Goal: Navigation & Orientation: Find specific page/section

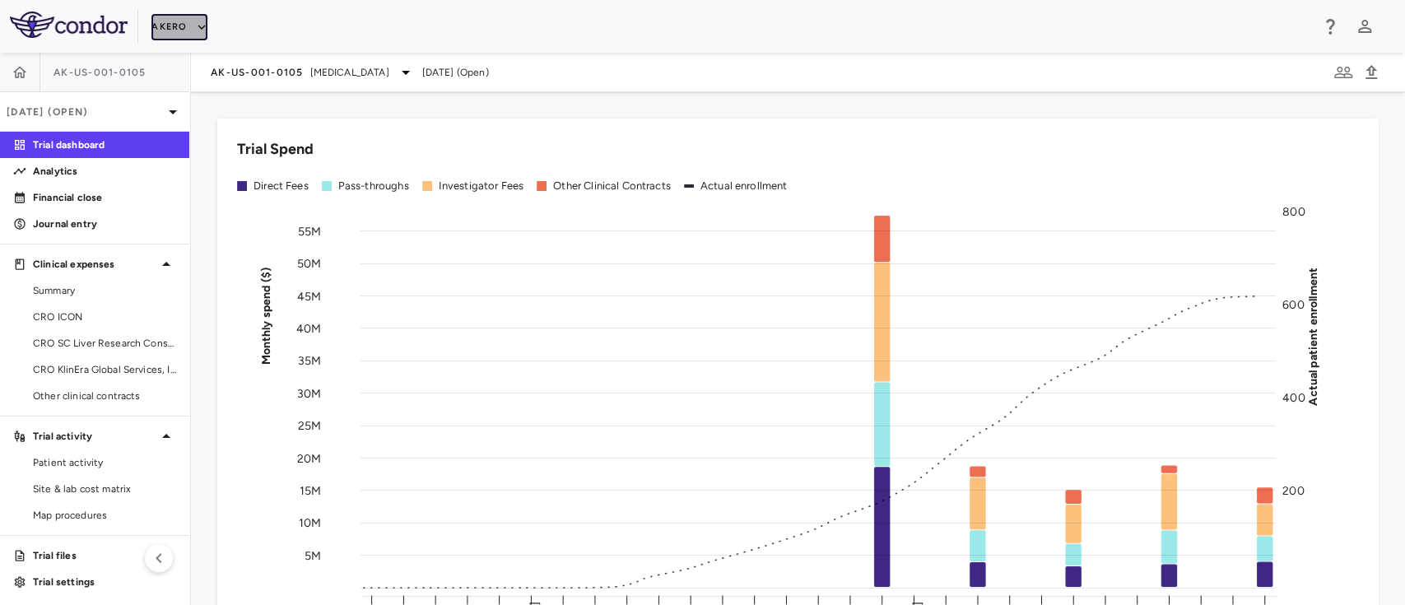
click at [191, 33] on button "Akero" at bounding box center [178, 27] width 55 height 26
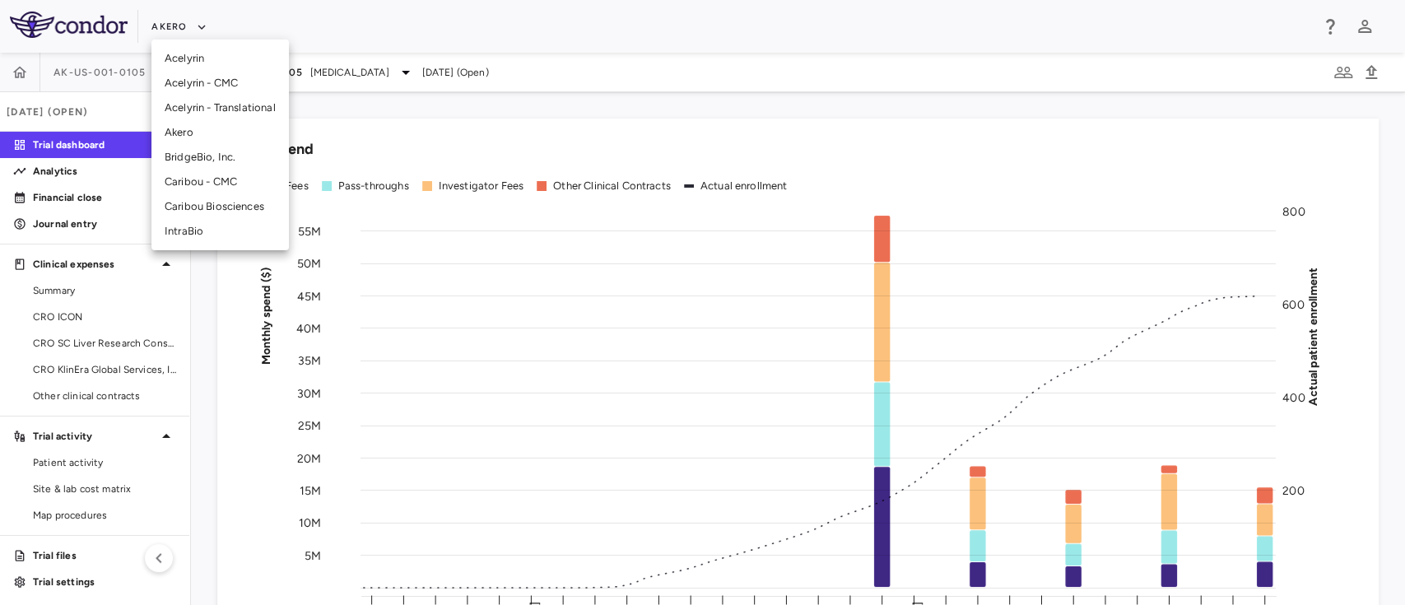
click at [200, 152] on li "BridgeBio, Inc." at bounding box center [219, 157] width 137 height 25
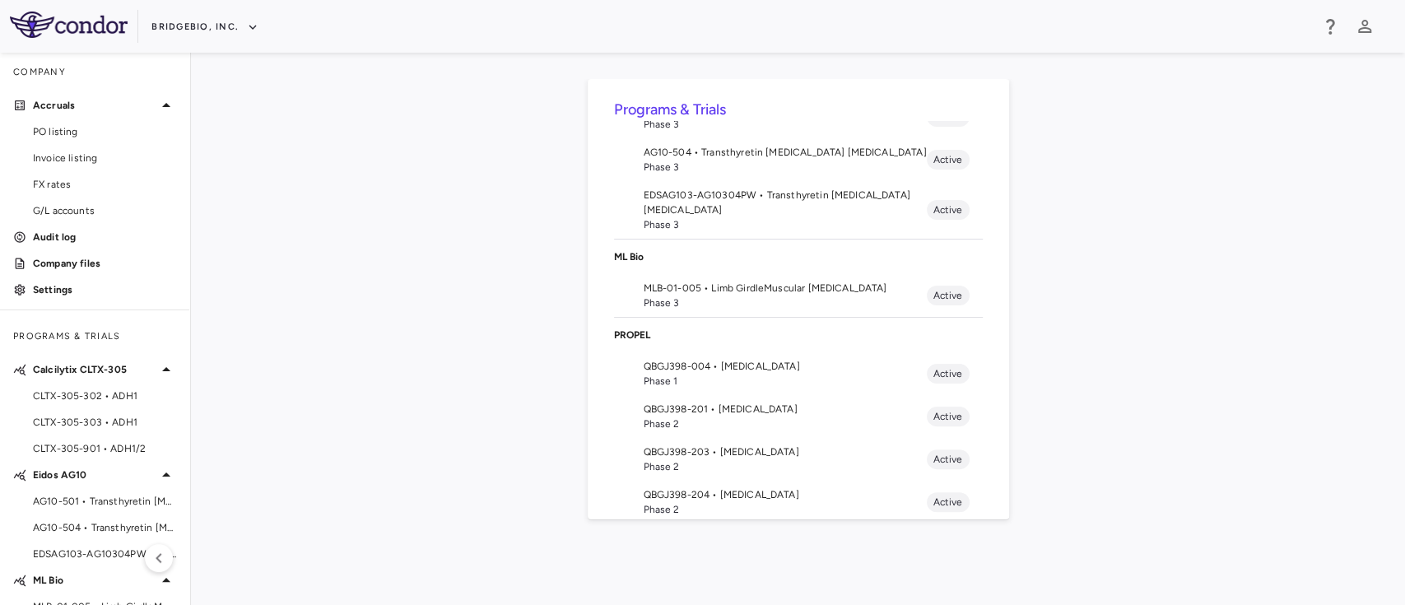
scroll to position [353, 0]
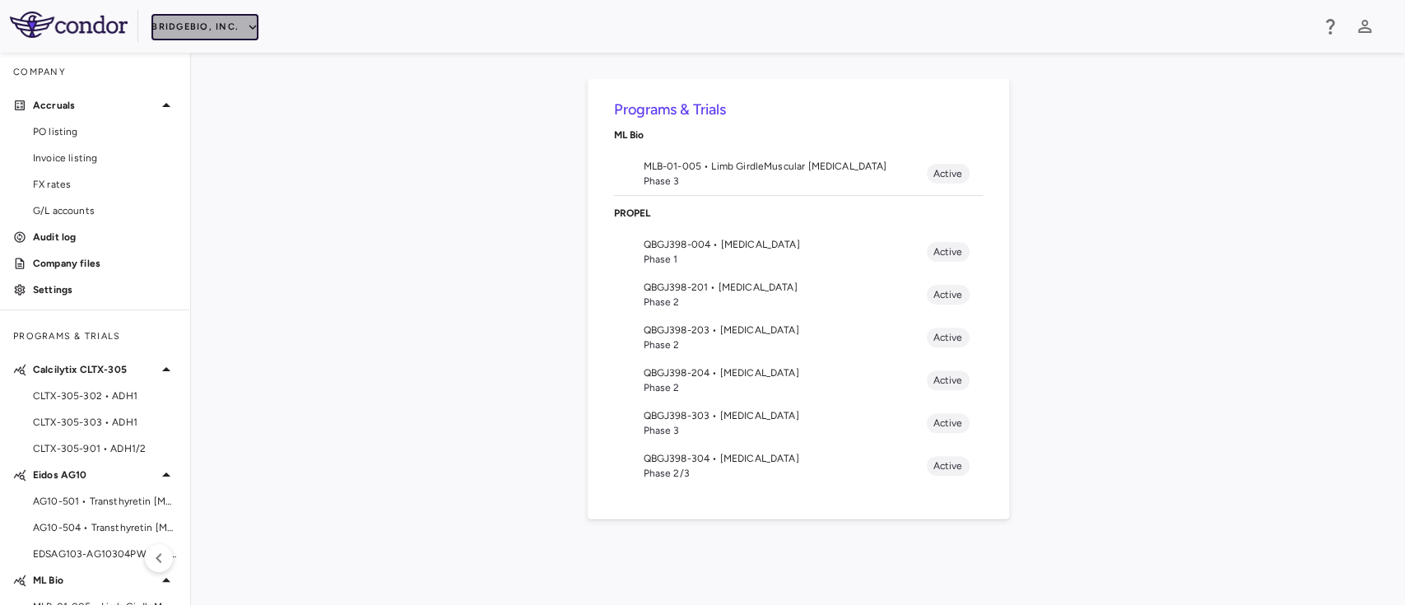
click at [245, 30] on icon "button" at bounding box center [252, 27] width 15 height 15
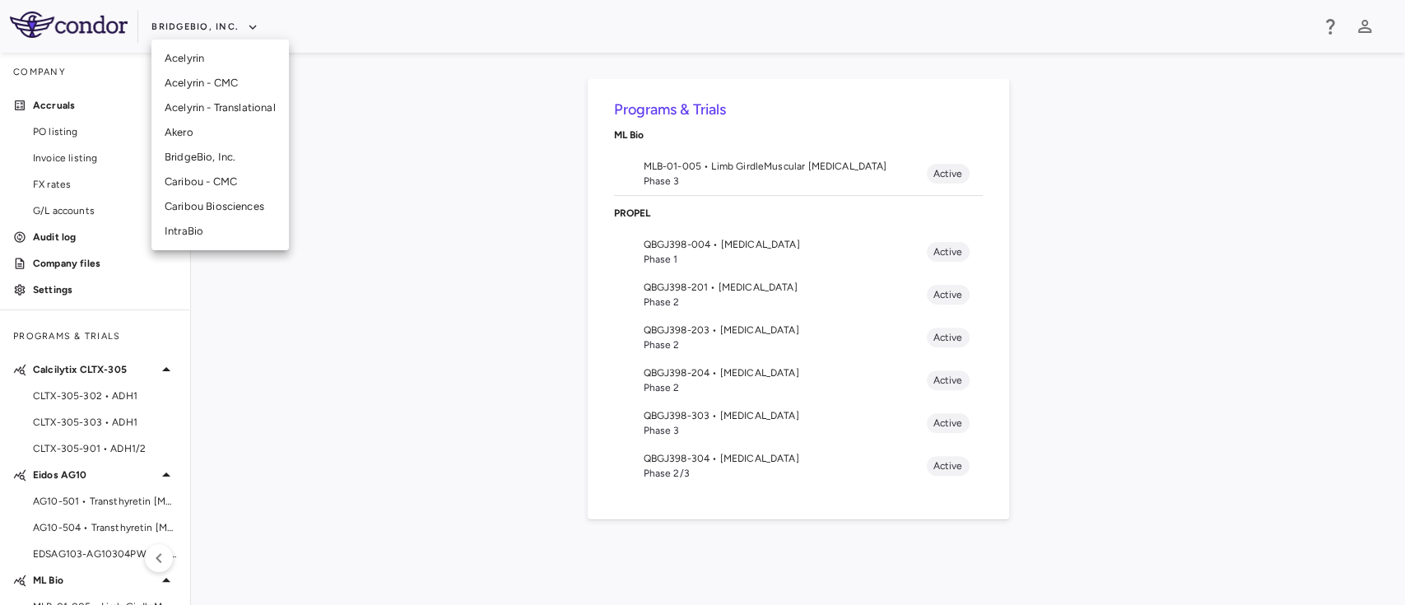
click at [199, 131] on li "Akero" at bounding box center [219, 132] width 137 height 25
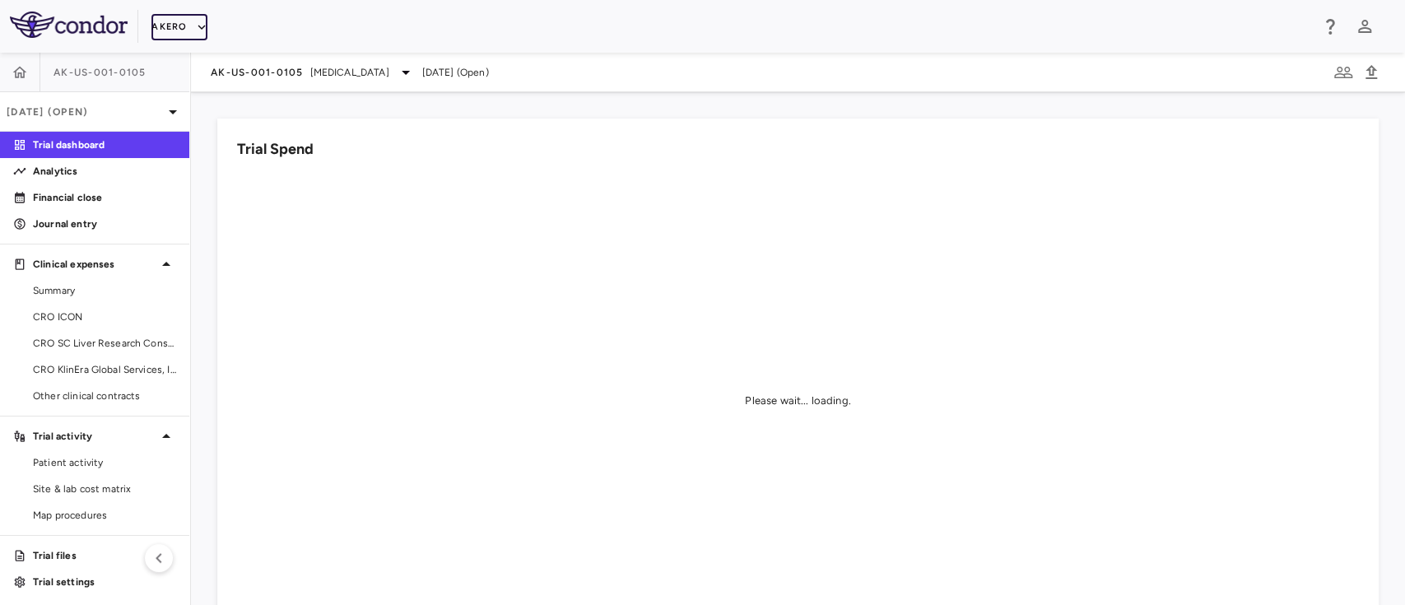
click at [186, 36] on button "Akero" at bounding box center [178, 27] width 55 height 26
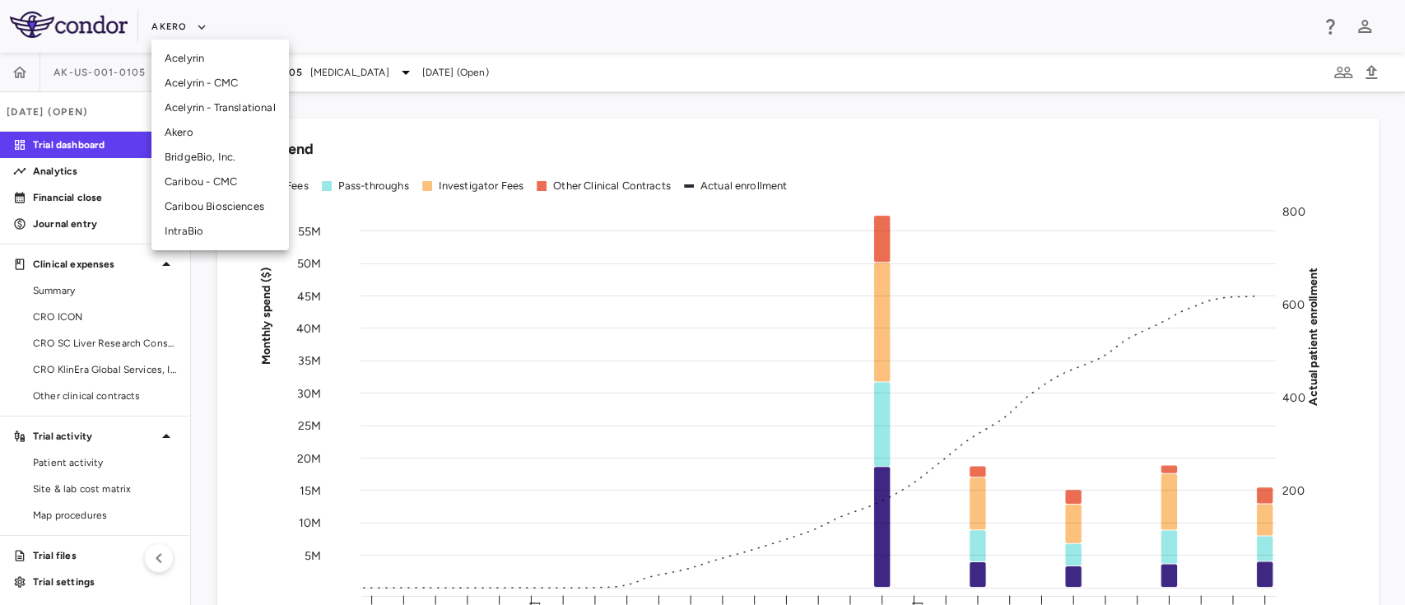
click at [203, 136] on li "Akero" at bounding box center [219, 132] width 137 height 25
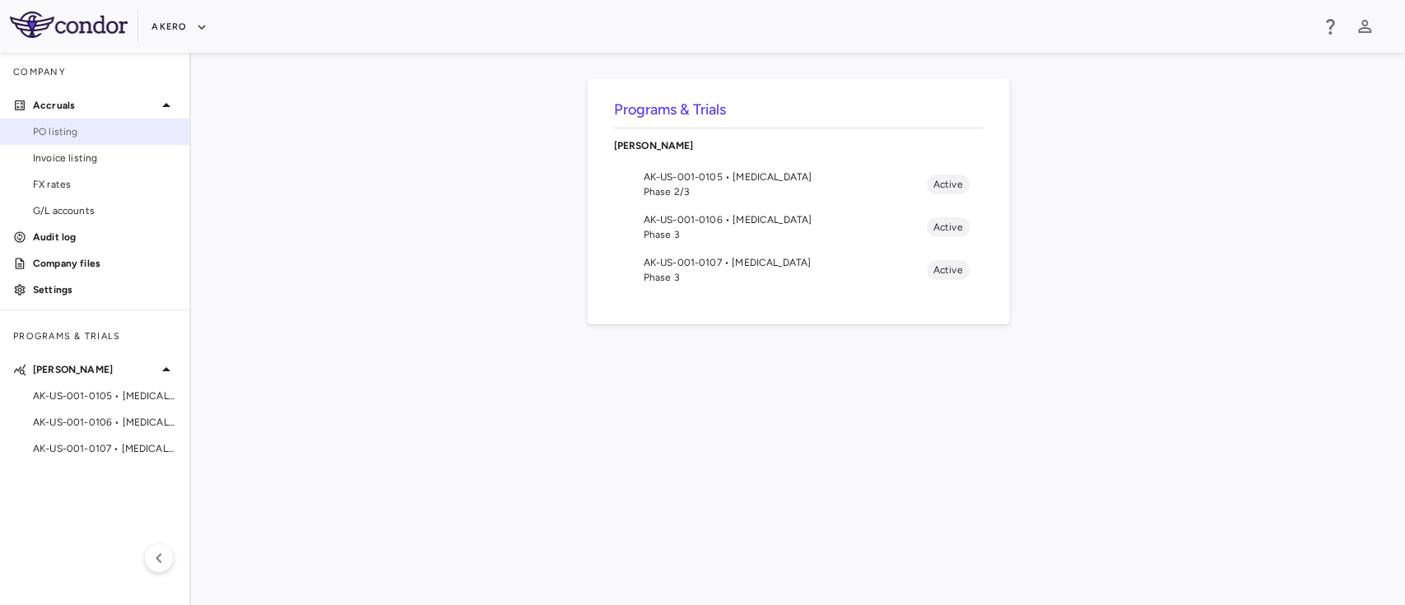
click at [74, 132] on span "PO listing" at bounding box center [104, 131] width 143 height 15
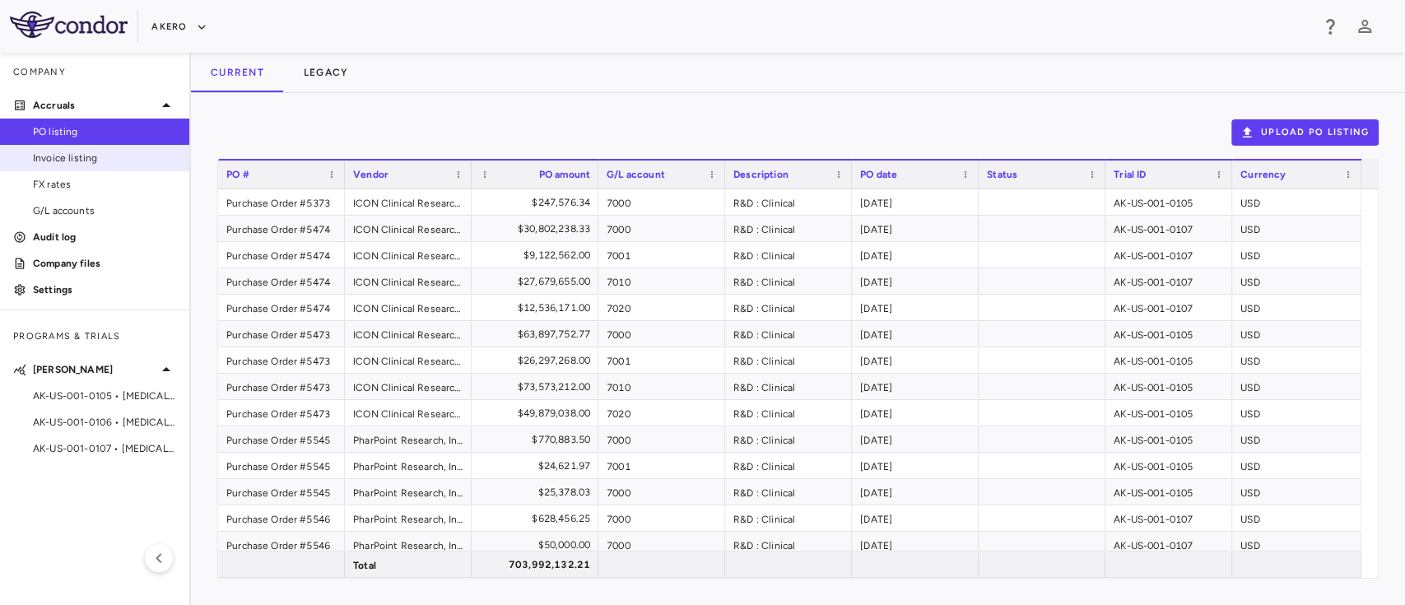
click at [100, 161] on span "Invoice listing" at bounding box center [104, 158] width 143 height 15
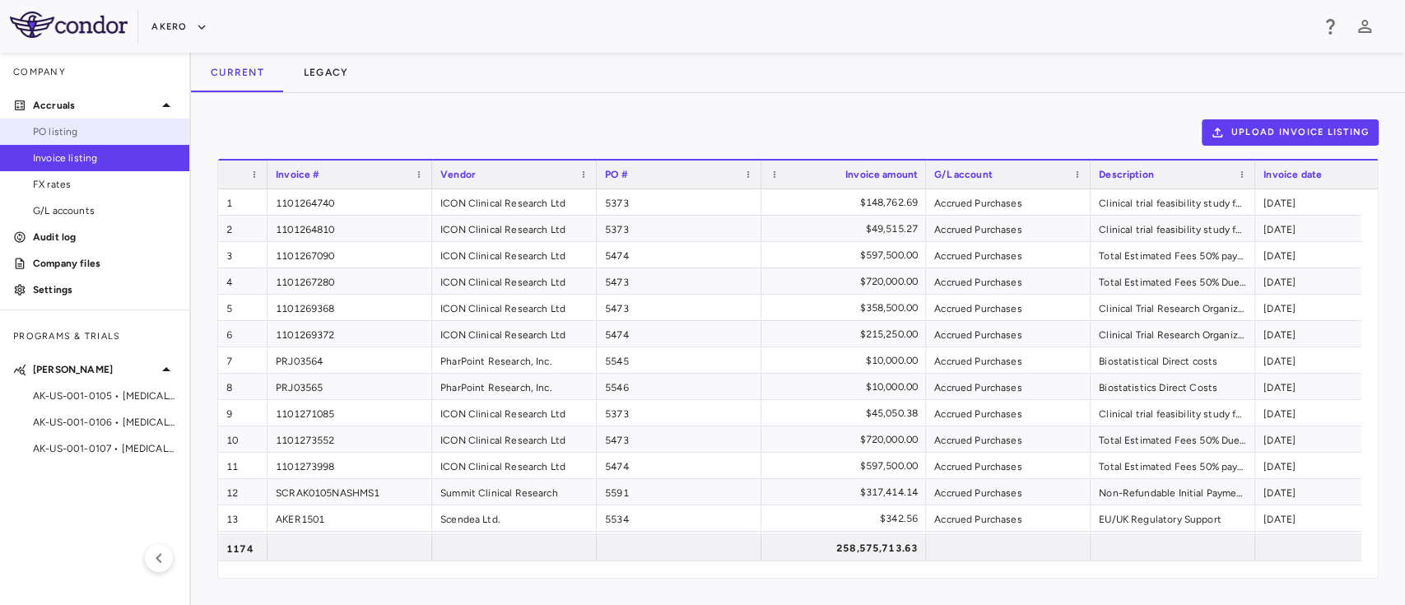
click at [111, 123] on link "PO listing" at bounding box center [94, 131] width 189 height 25
click at [79, 180] on span "FX rates" at bounding box center [104, 184] width 143 height 15
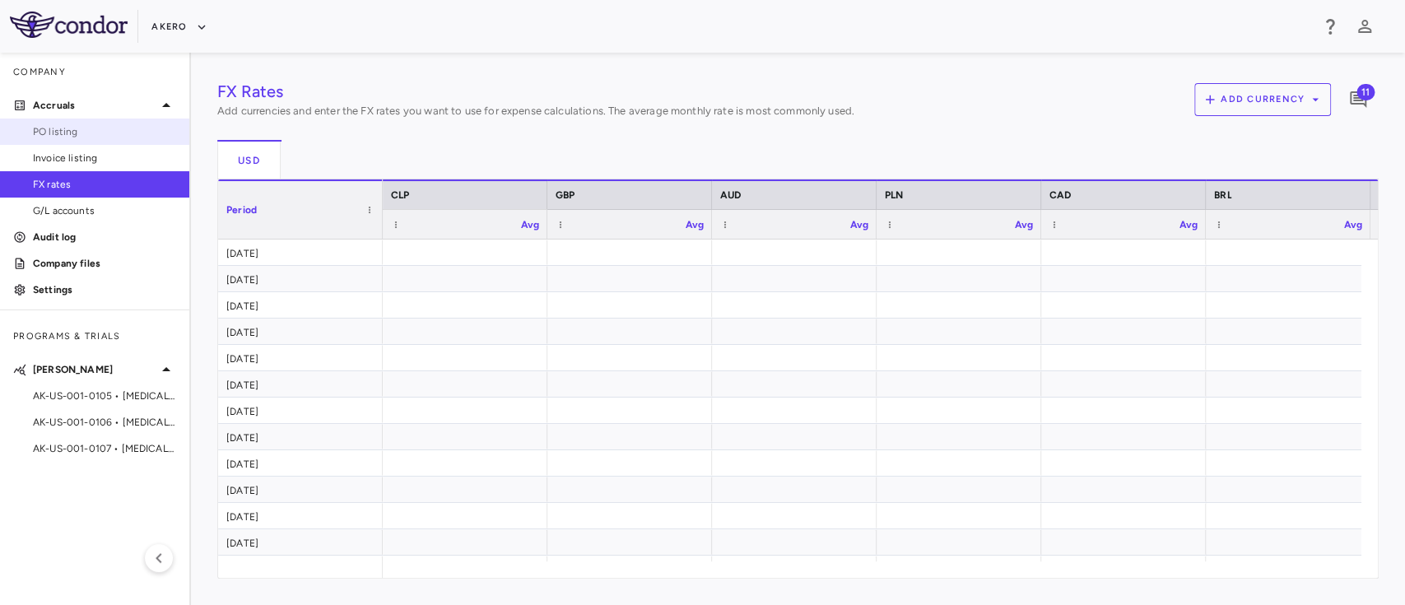
click at [77, 132] on span "PO listing" at bounding box center [104, 131] width 143 height 15
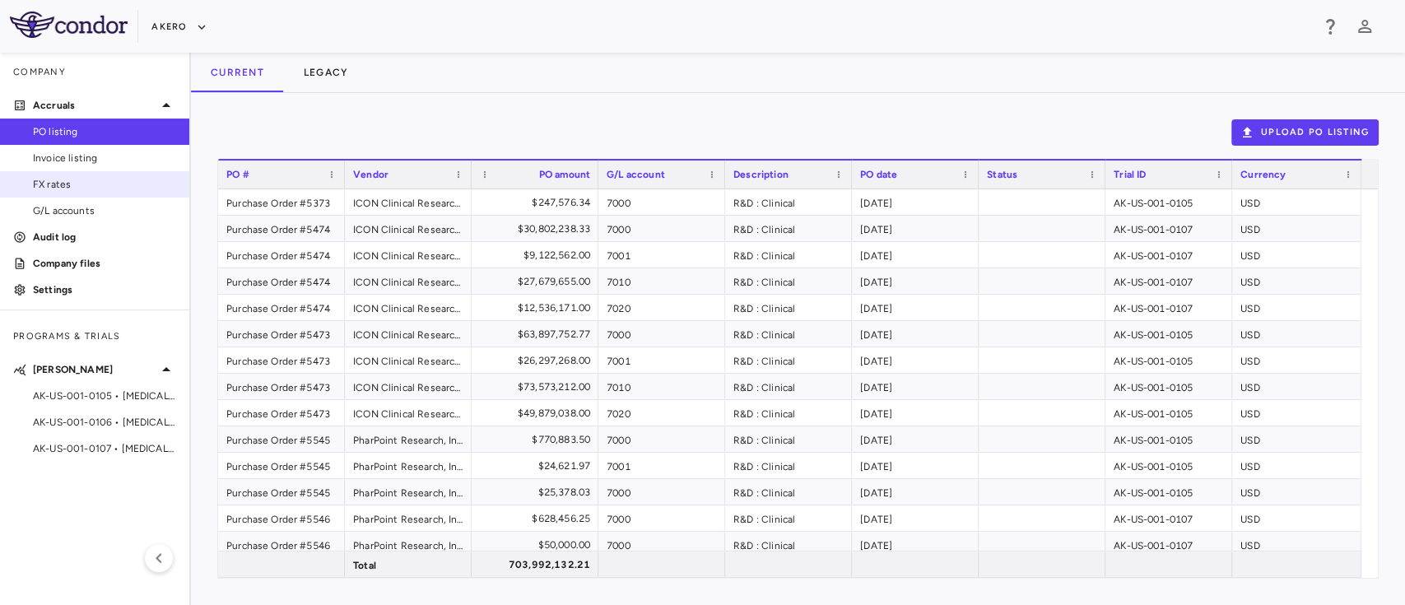
click at [71, 184] on span "FX rates" at bounding box center [104, 184] width 143 height 15
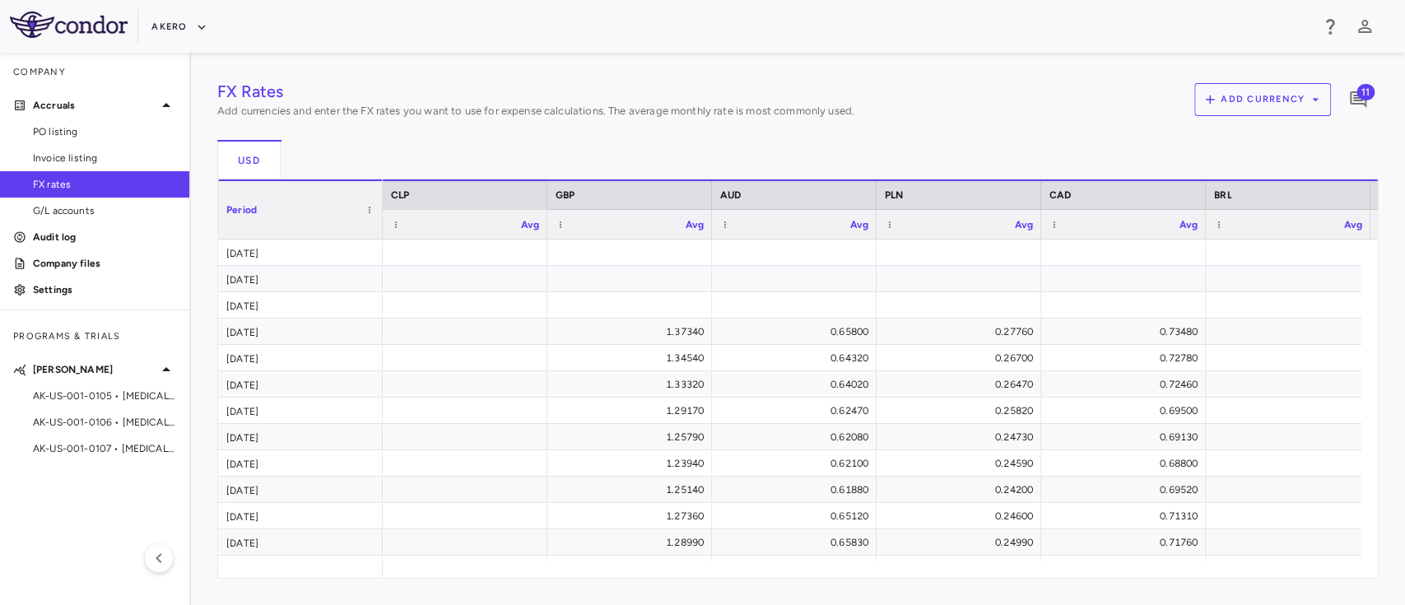
click at [1058, 11] on div "Akero" at bounding box center [702, 26] width 1405 height 53
click at [106, 207] on span "G/L accounts" at bounding box center [104, 210] width 143 height 15
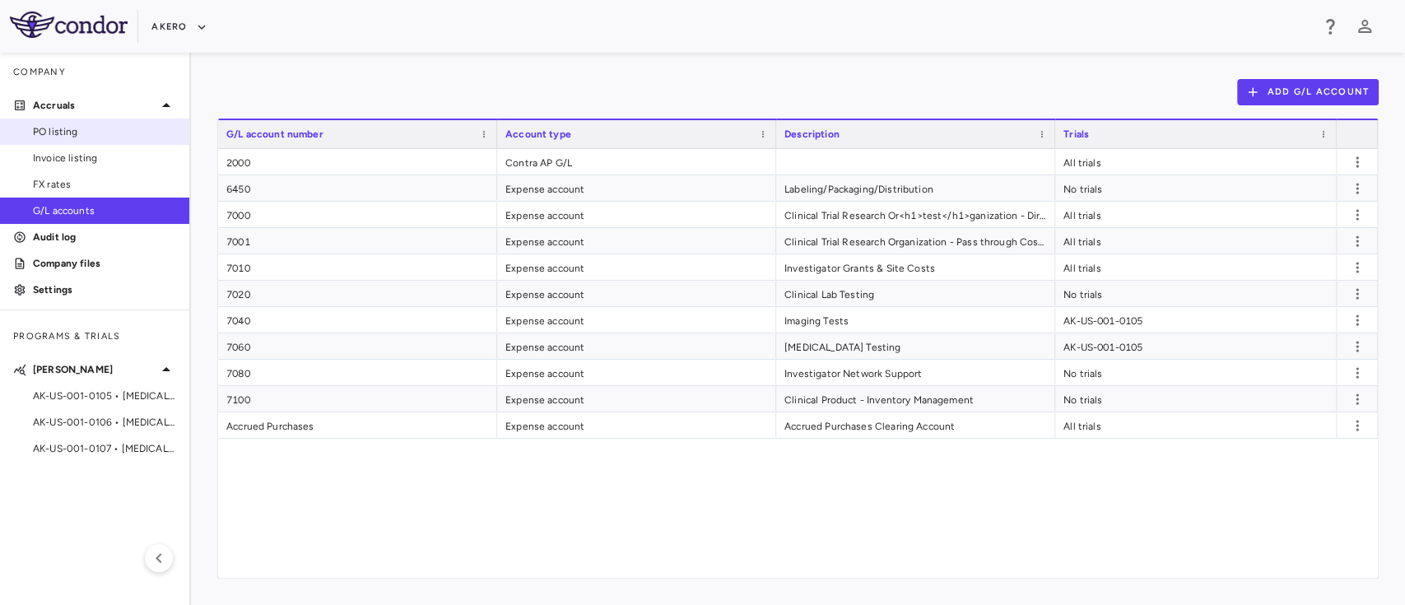
click at [86, 124] on span "PO listing" at bounding box center [104, 131] width 143 height 15
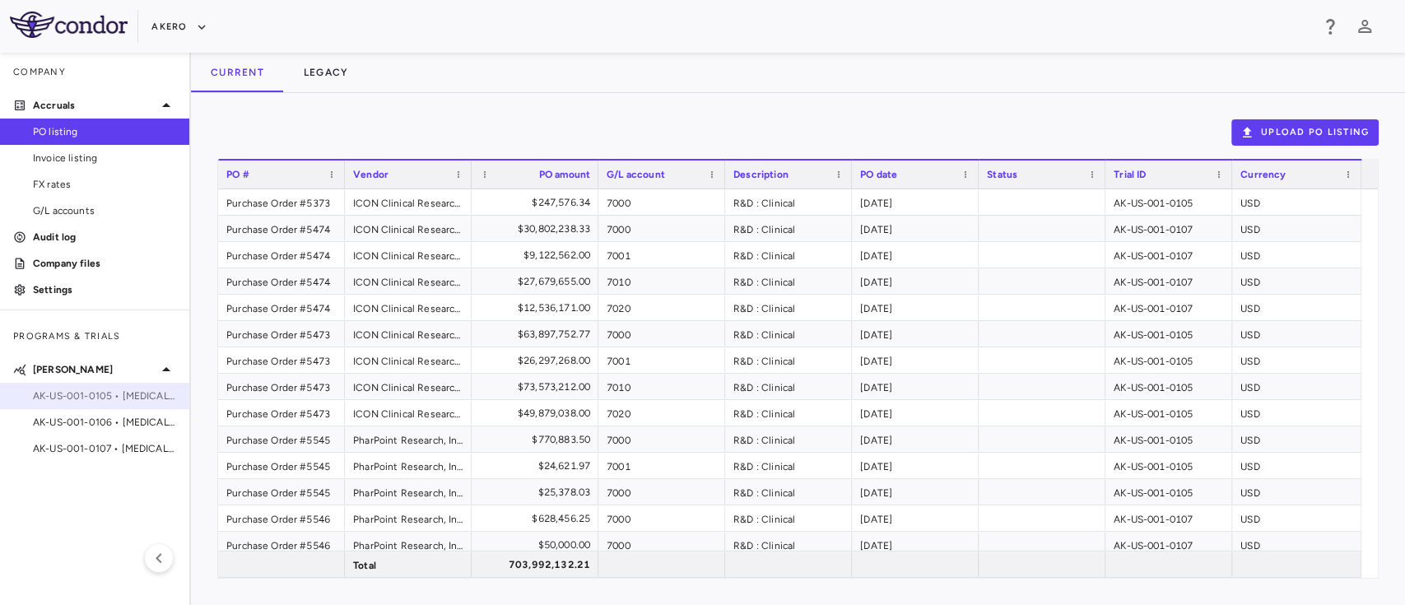
click at [88, 396] on span "AK-US-001-0105 • [MEDICAL_DATA]" at bounding box center [104, 396] width 143 height 15
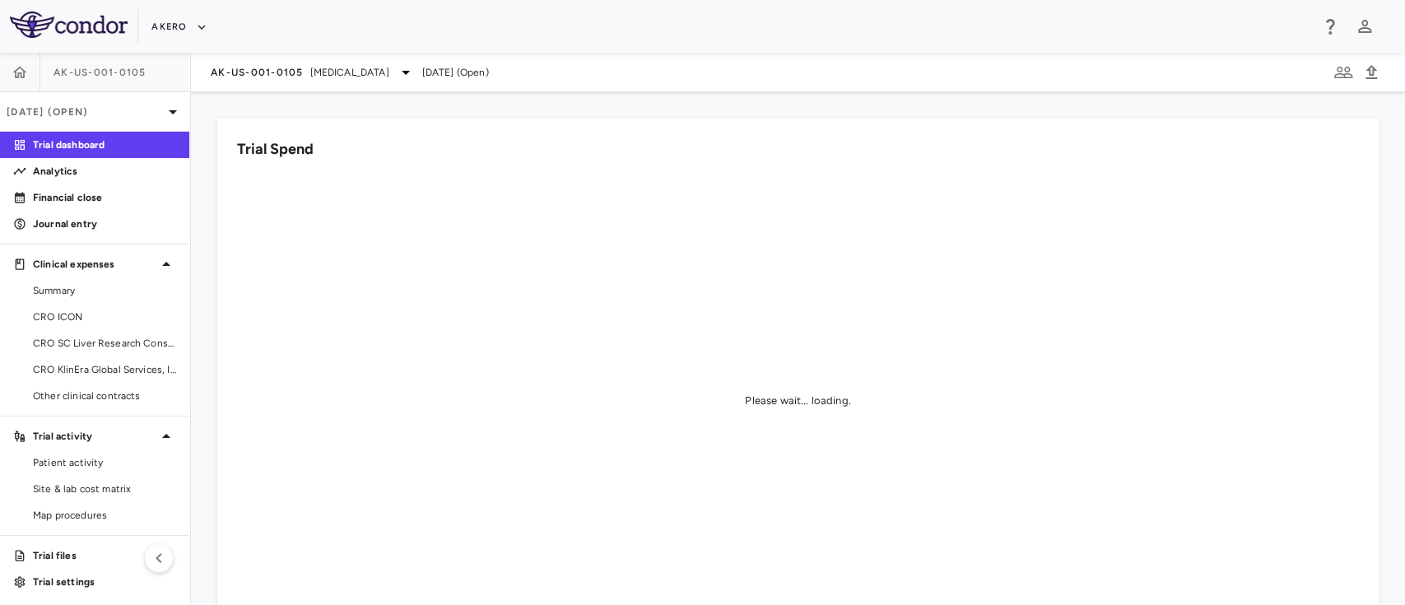
scroll to position [2, 0]
